Goal: Communication & Community: Participate in discussion

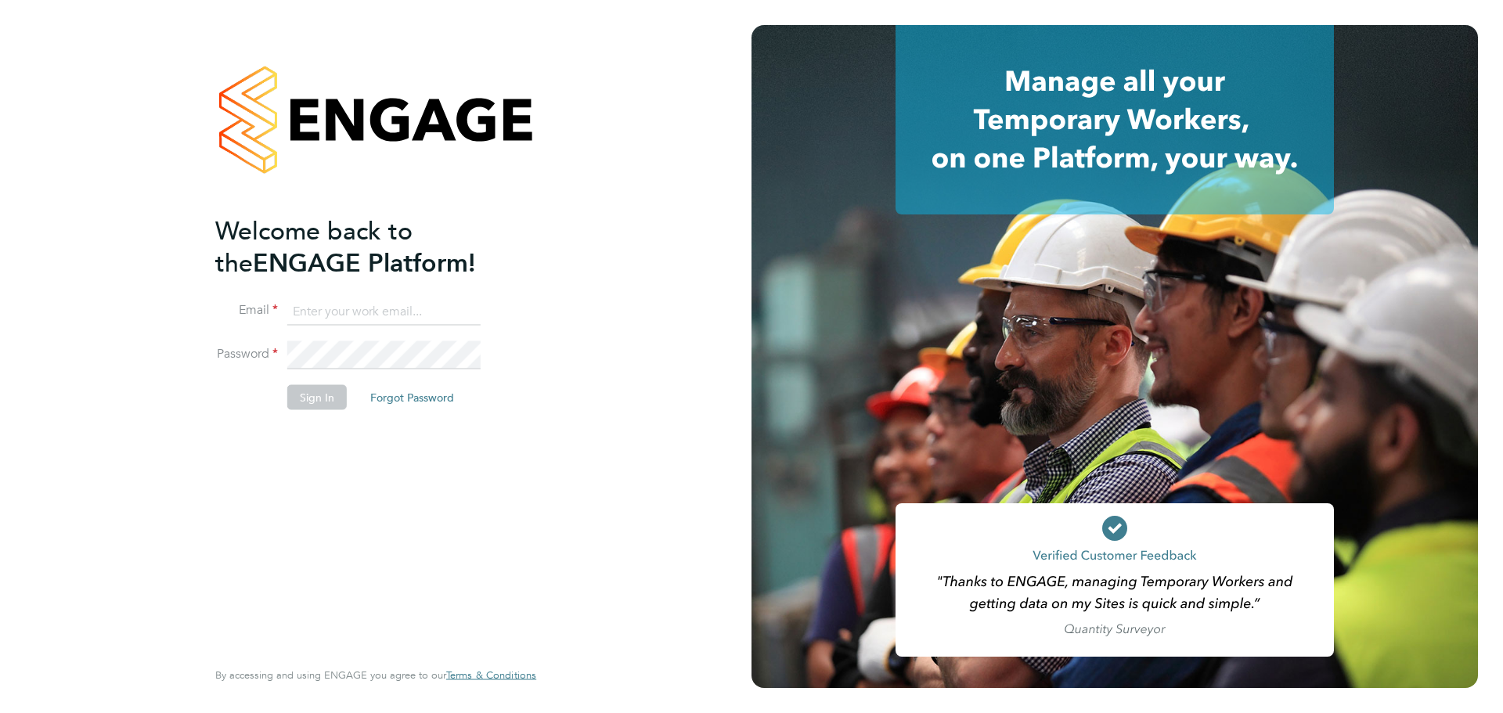
type input "jack.baron@huntereducation.co.uk"
click at [322, 407] on button "Sign In" at bounding box center [316, 396] width 59 height 25
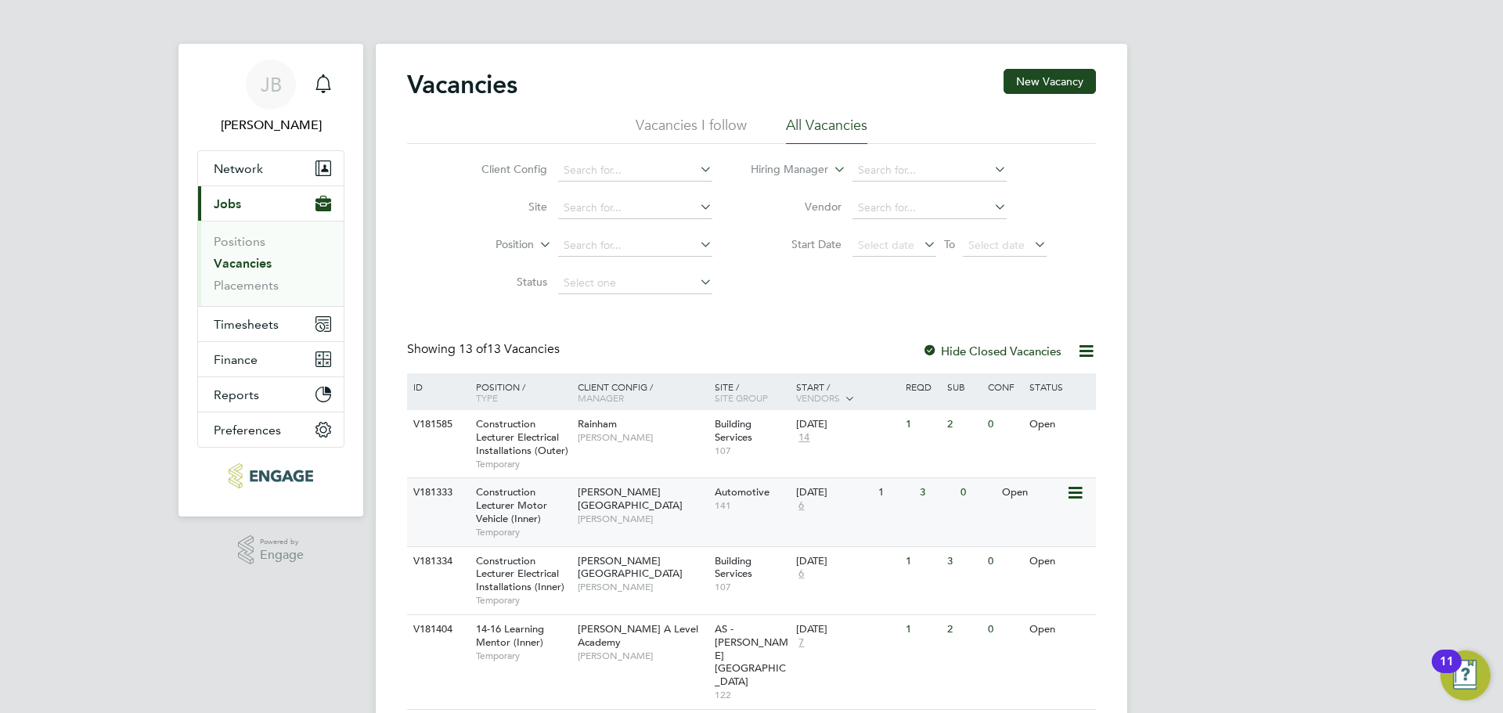
scroll to position [235, 0]
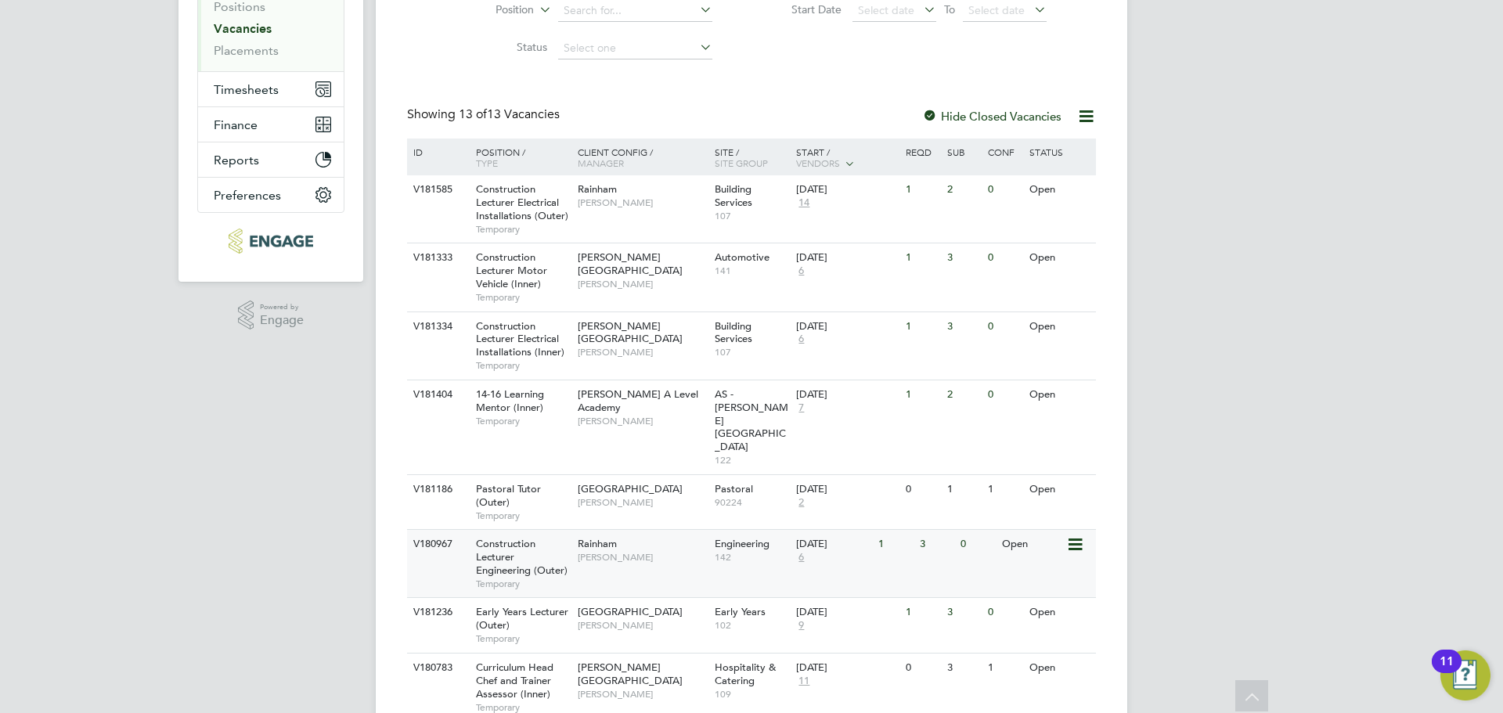
click at [639, 530] on div "[PERSON_NAME]" at bounding box center [642, 550] width 137 height 41
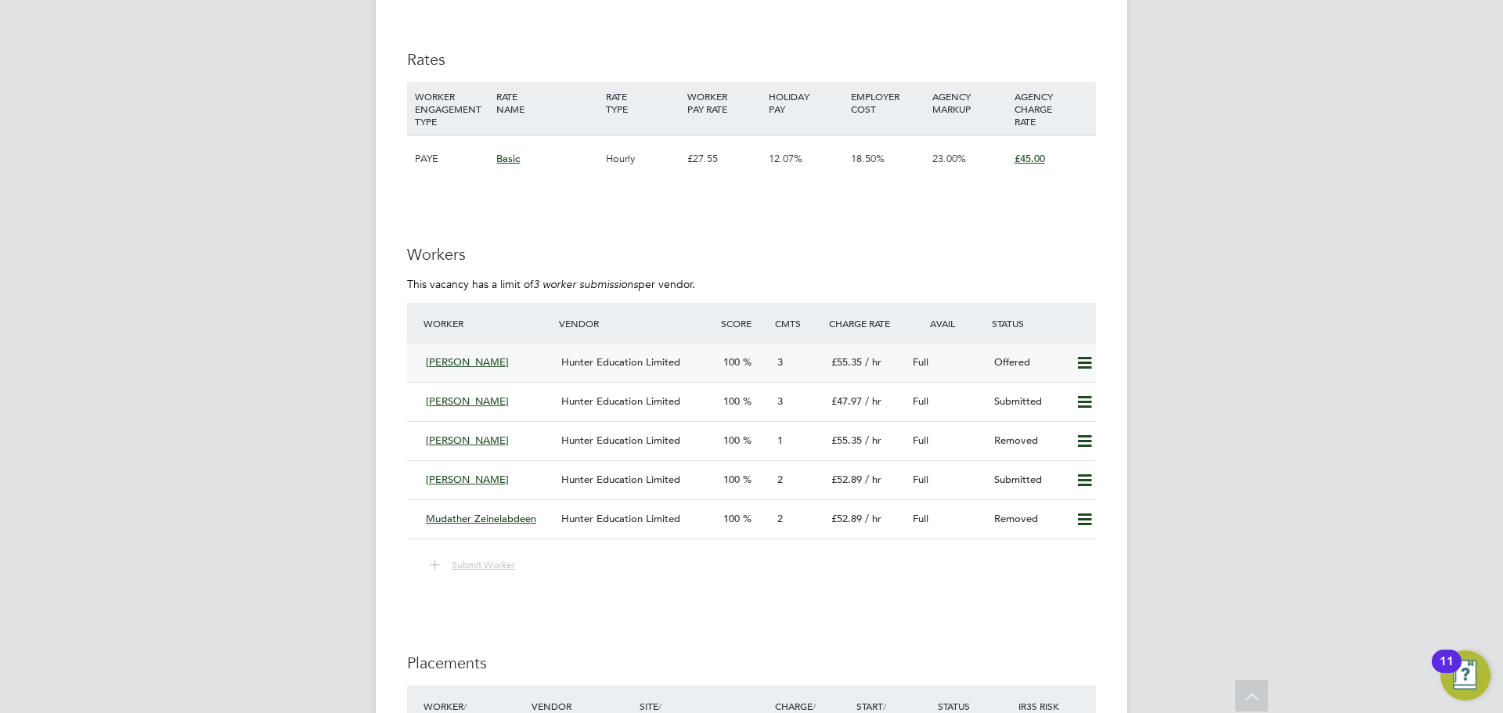
click at [656, 374] on div "Hunter Education Limited" at bounding box center [636, 363] width 162 height 26
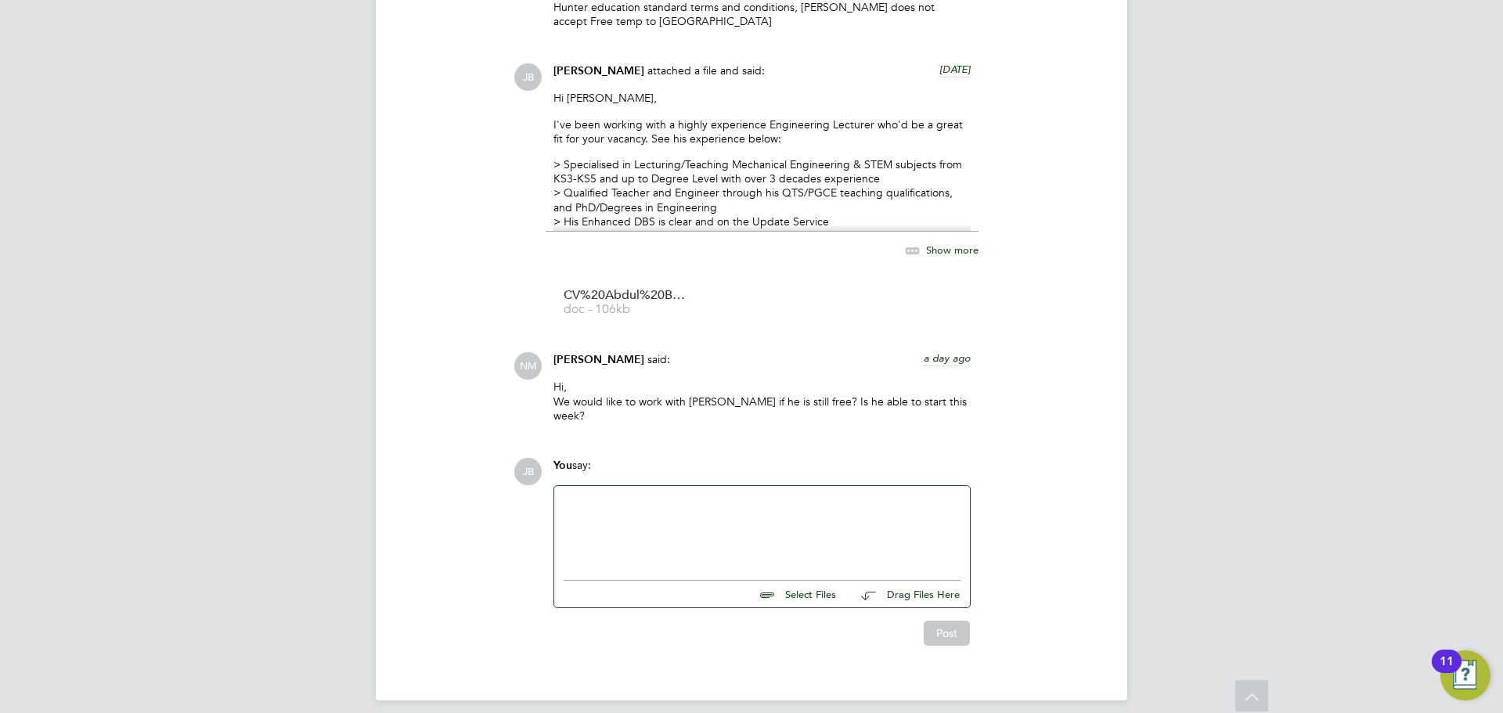
click at [627, 507] on div at bounding box center [762, 528] width 397 height 67
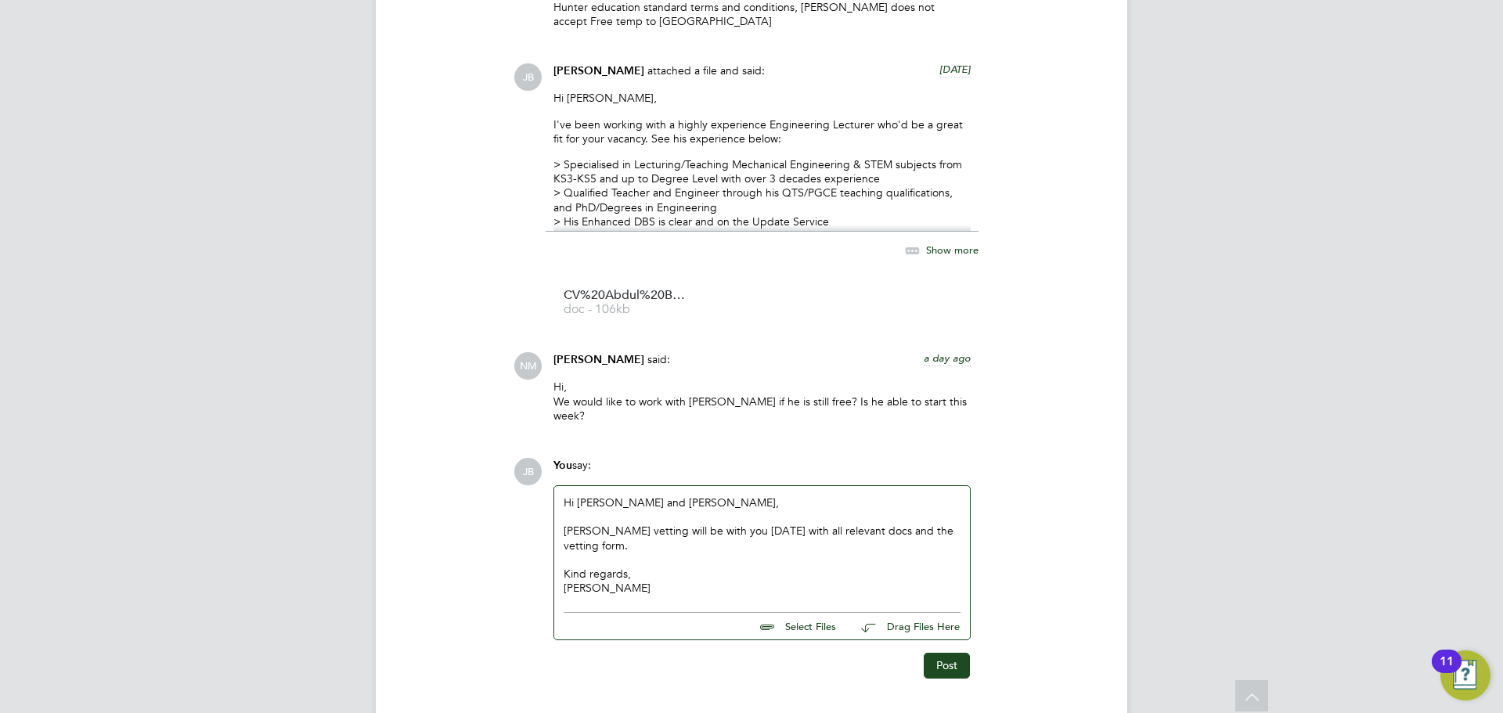
click at [564, 514] on div "Hi Nathan and Rufena, Abduls vetting will be with you today with all relevant d…" at bounding box center [762, 545] width 416 height 118
click at [565, 524] on div "Abduls vetting will be with you today with all relevant docs and the vetting fo…" at bounding box center [762, 538] width 397 height 28
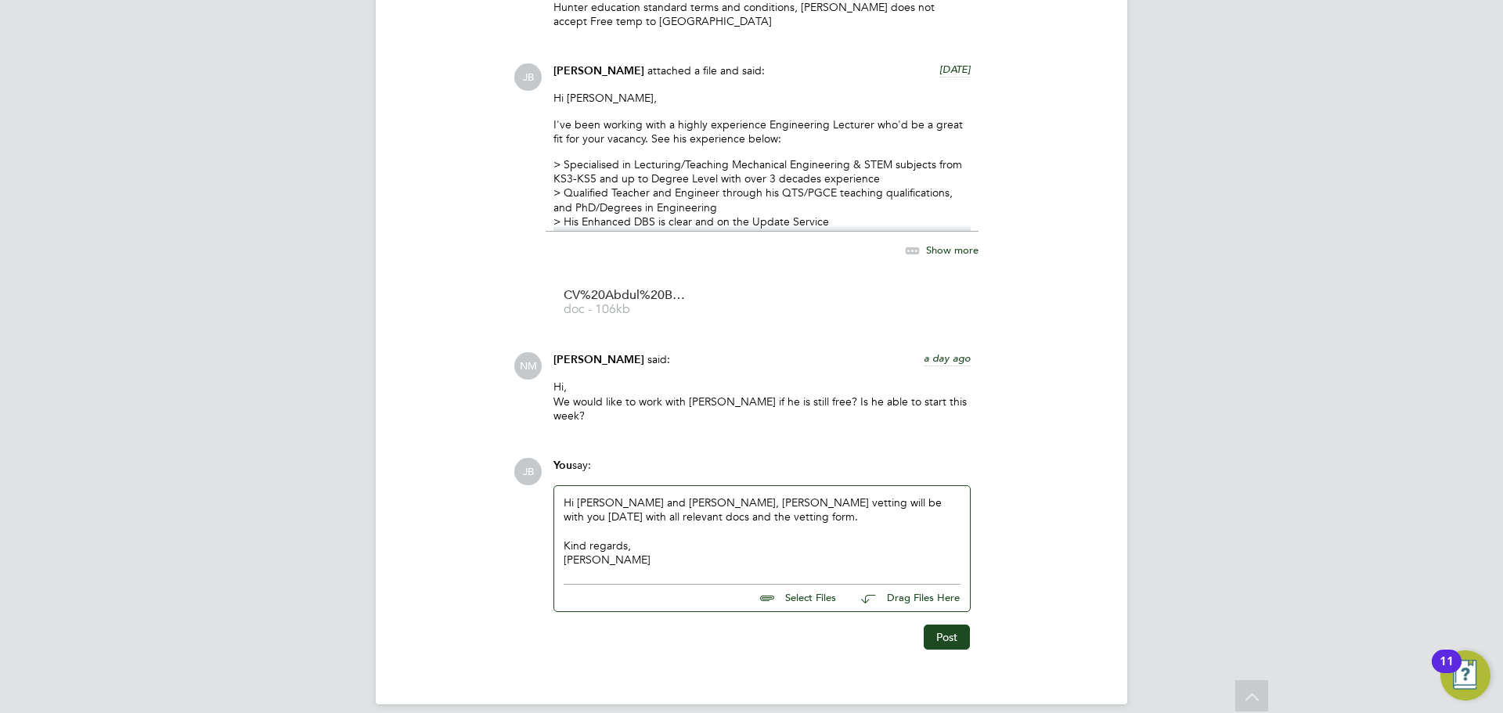
click at [636, 495] on div "Hi Nathan and Rufena, Abduls vetting will be with you today with all relevant d…" at bounding box center [762, 530] width 397 height 71
click at [948, 495] on div "Hi Rufena, Abduls vetting will be with you today with all relevant docs and the…" at bounding box center [762, 530] width 397 height 71
click at [898, 495] on div "Hi Rufena, Abduls vetting will be with you today with all relevant docs and com…" at bounding box center [762, 530] width 397 height 71
drag, startPoint x: 937, startPoint y: 489, endPoint x: 949, endPoint y: 516, distance: 29.4
click at [936, 495] on div "Hi Rufena, Abduls vetting will be with you today with all relevant documents an…" at bounding box center [762, 530] width 397 height 71
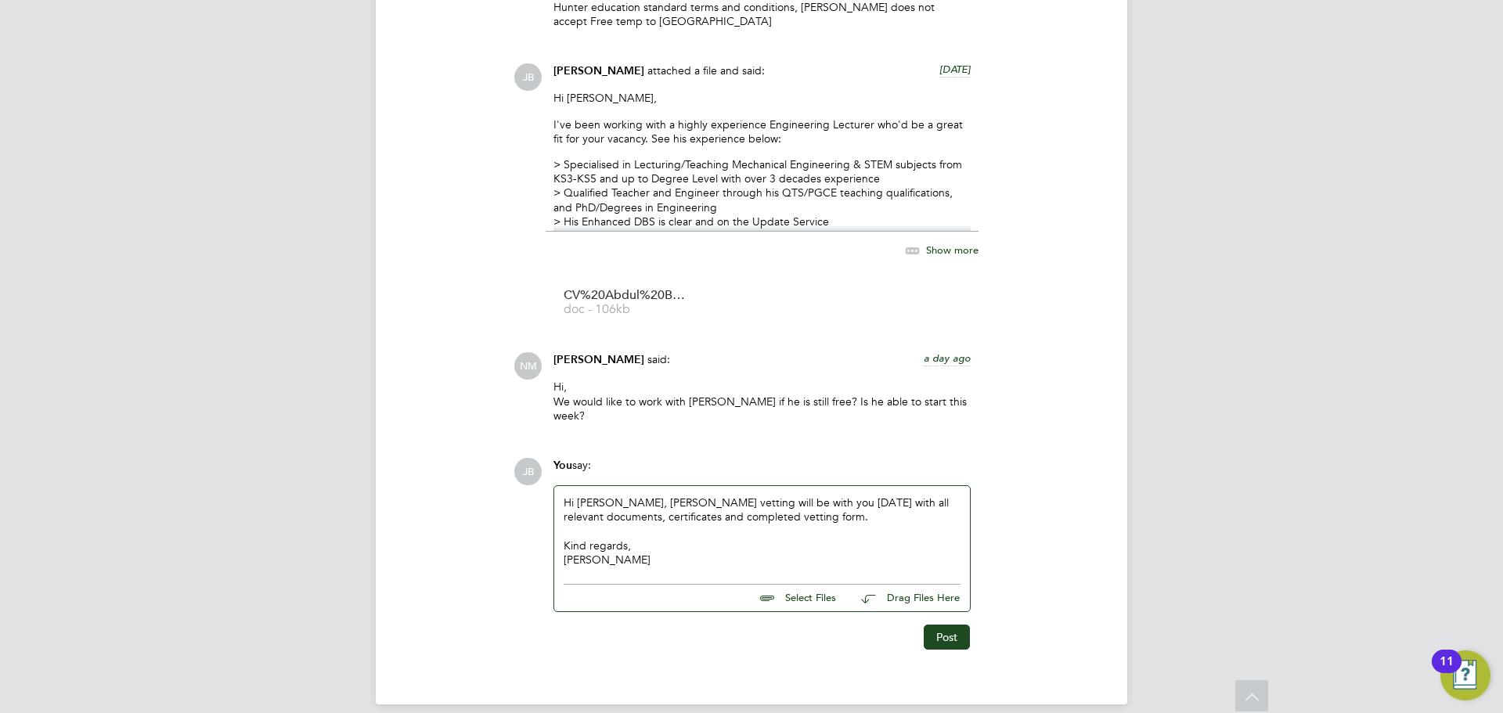
click at [684, 553] on div "James" at bounding box center [762, 560] width 397 height 14
click at [933, 625] on button "Post" at bounding box center [947, 637] width 46 height 25
